Goal: Information Seeking & Learning: Find specific fact

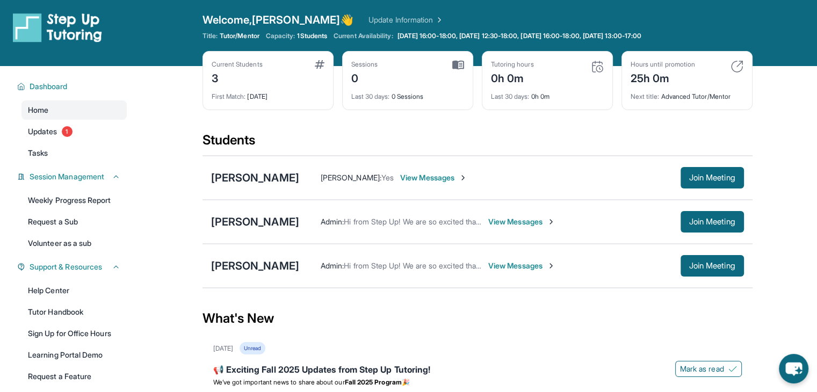
scroll to position [11, 0]
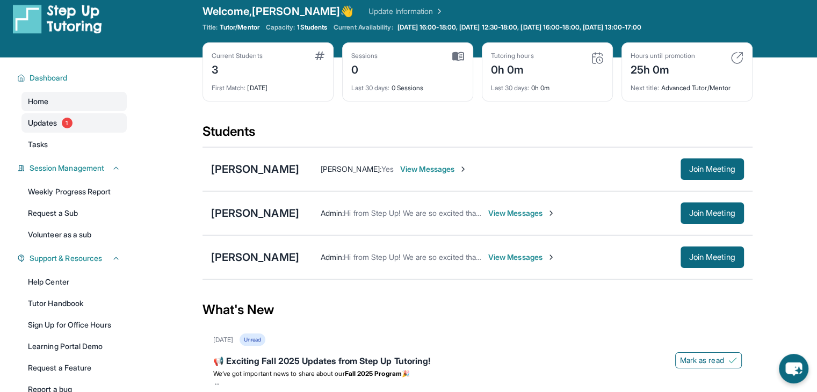
click at [66, 125] on span "1" at bounding box center [67, 123] width 11 height 11
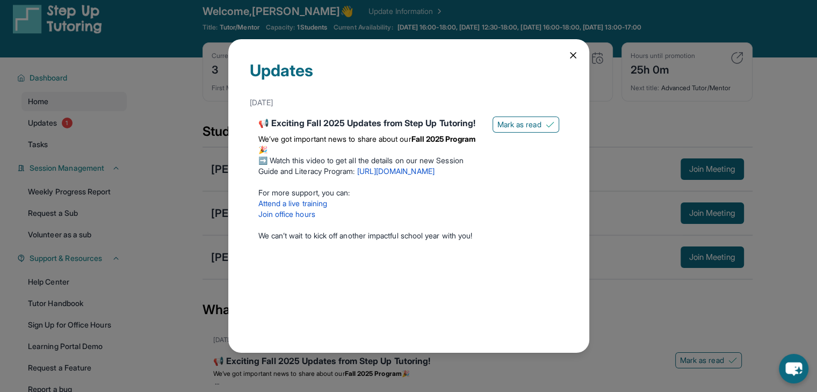
click at [438, 56] on icon at bounding box center [572, 55] width 5 height 5
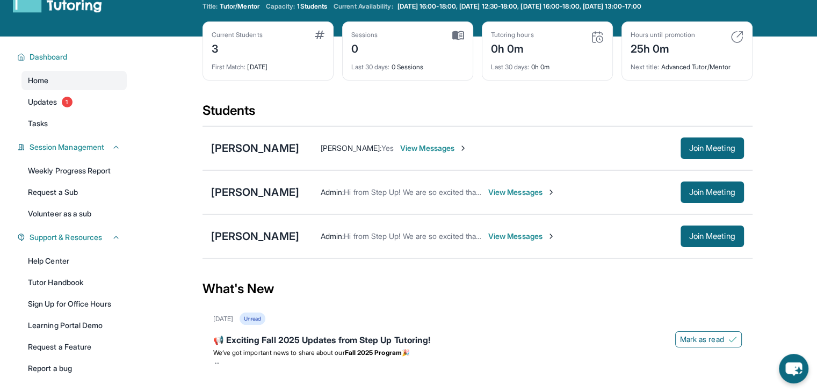
scroll to position [35, 0]
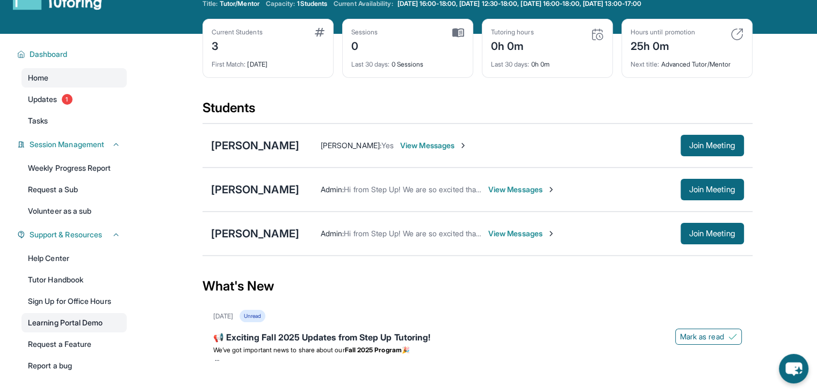
click at [85, 323] on link "Learning Portal Demo" at bounding box center [73, 322] width 105 height 19
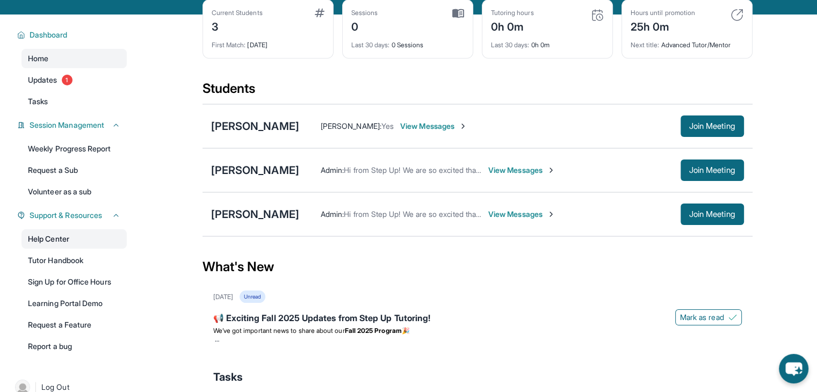
scroll to position [55, 0]
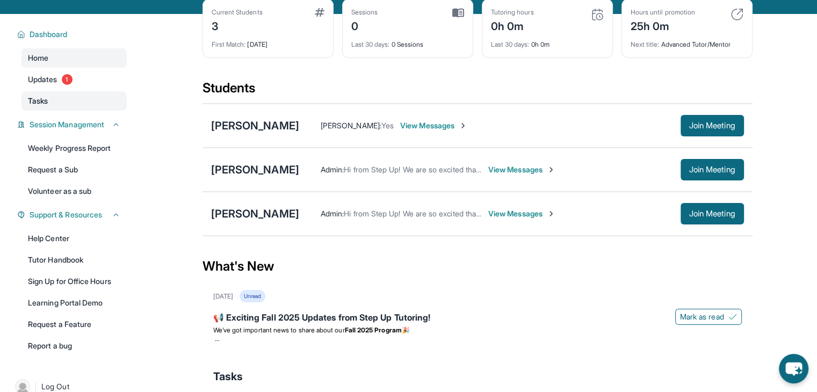
click at [64, 102] on link "Tasks" at bounding box center [73, 100] width 105 height 19
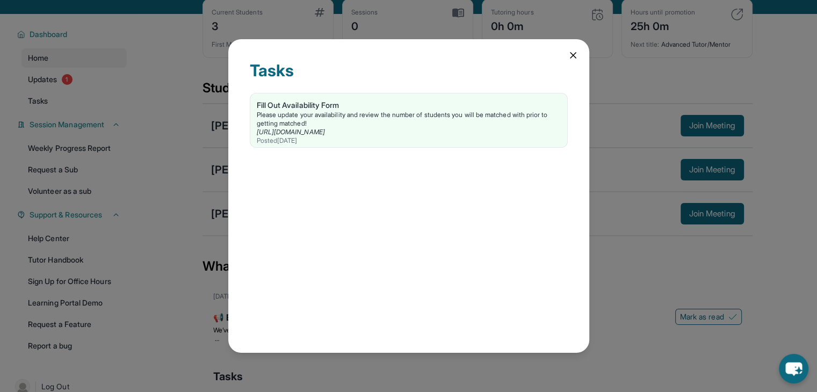
click at [438, 58] on icon at bounding box center [573, 55] width 11 height 11
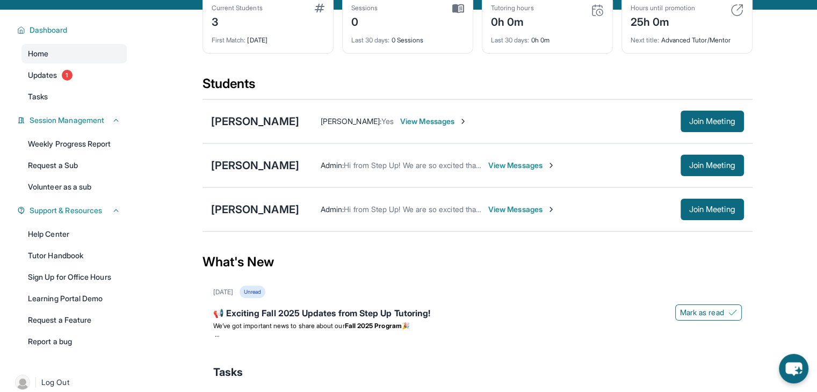
scroll to position [59, 0]
click at [275, 208] on div "[PERSON_NAME]" at bounding box center [255, 210] width 88 height 15
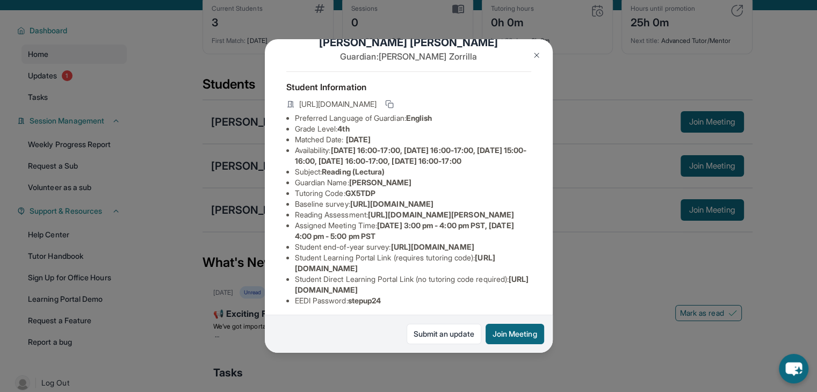
scroll to position [29, 0]
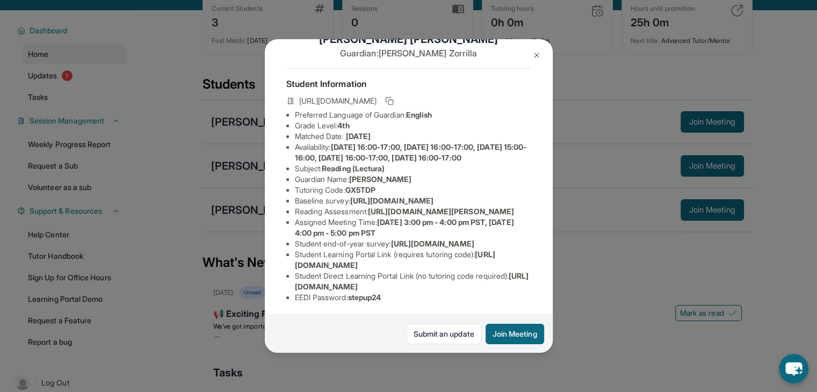
click at [434, 205] on span "[URL][DOMAIN_NAME]" at bounding box center [391, 200] width 83 height 9
drag, startPoint x: 359, startPoint y: 147, endPoint x: 411, endPoint y: 165, distance: 54.7
click at [411, 165] on div "[PERSON_NAME] Guardian: [PERSON_NAME] Student Information [URL][DOMAIN_NAME] Pr…" at bounding box center [409, 196] width 288 height 314
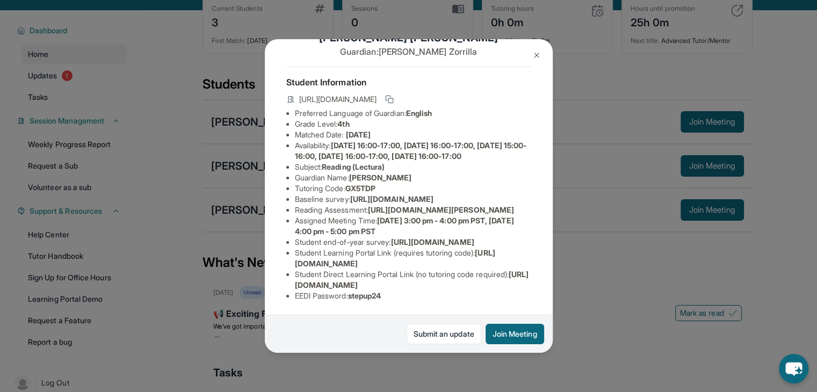
copy span "[URL][DOMAIN_NAME][PERSON_NAME]"
drag, startPoint x: 367, startPoint y: 157, endPoint x: 337, endPoint y: 157, distance: 30.1
click at [345, 184] on span "GX5TDP" at bounding box center [360, 188] width 30 height 9
copy span "GX5TDP"
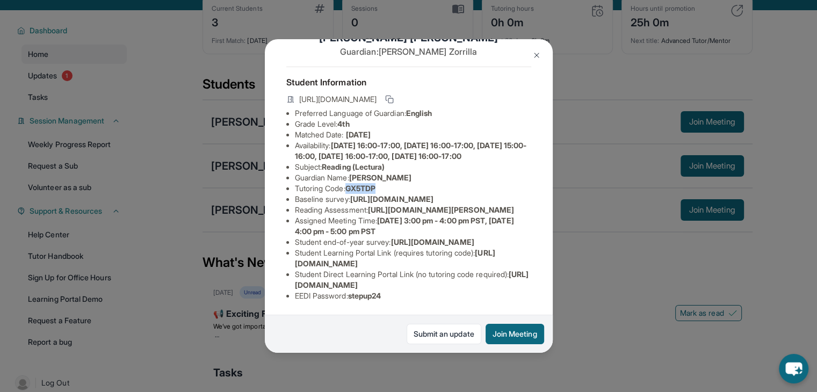
click at [438, 55] on img at bounding box center [536, 55] width 9 height 9
